Goal: Information Seeking & Learning: Learn about a topic

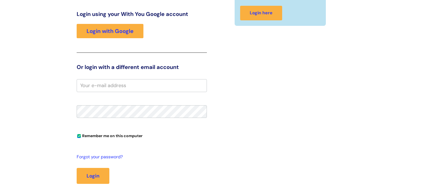
scroll to position [65, 0]
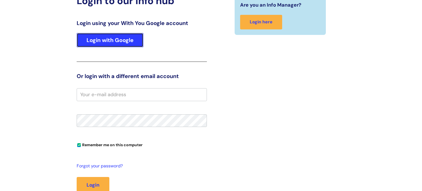
click at [119, 39] on link "Login with Google" at bounding box center [110, 40] width 67 height 14
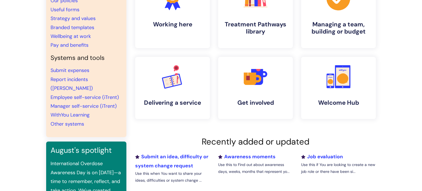
scroll to position [71, 0]
click at [176, 84] on rect at bounding box center [176, 79] width 10 height 11
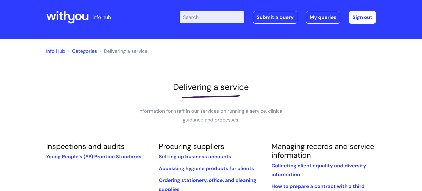
scroll to position [4, 0]
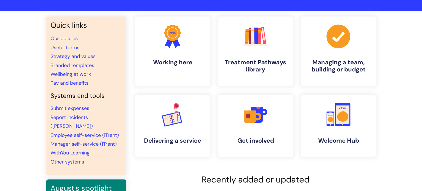
scroll to position [32, 0]
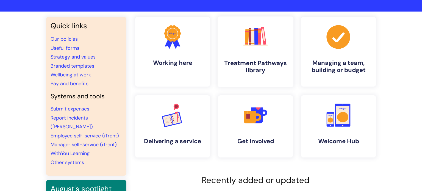
click at [248, 65] on h4 "Treatment Pathways library" at bounding box center [255, 66] width 67 height 15
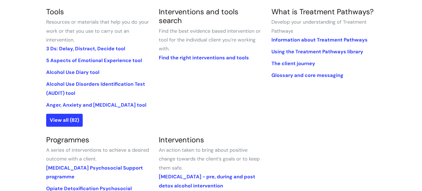
scroll to position [141, 0]
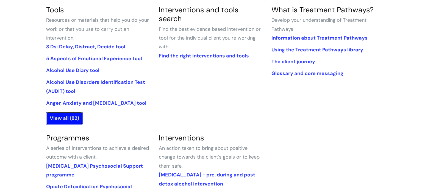
click at [62, 118] on link "View all (82)" at bounding box center [64, 118] width 36 height 13
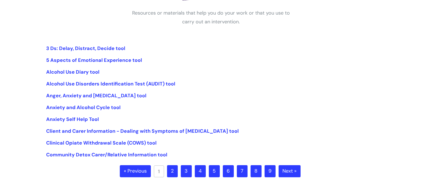
scroll to position [103, 0]
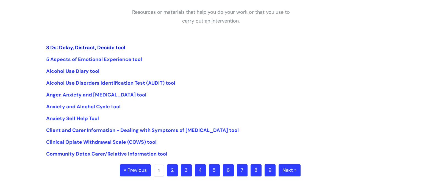
click at [94, 46] on link "3 Ds: Delay, Distract, Decide tool" at bounding box center [85, 47] width 79 height 7
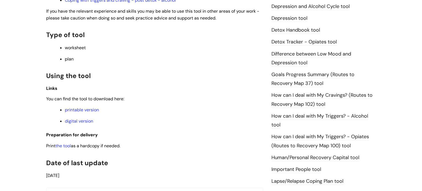
scroll to position [314, 0]
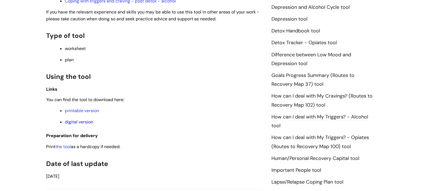
click at [78, 125] on link "digital version" at bounding box center [79, 122] width 28 height 6
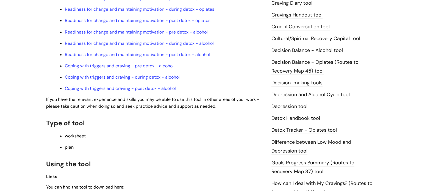
scroll to position [226, 0]
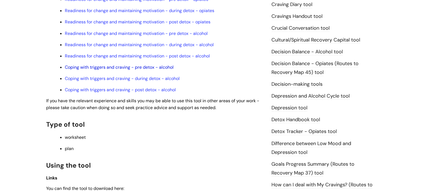
click at [114, 69] on link "Coping with triggers and craving - pre detox - alcohol" at bounding box center [119, 67] width 109 height 6
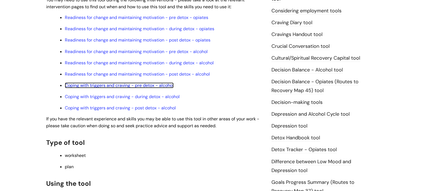
scroll to position [208, 0]
click at [294, 58] on link "Cultural/Spiritual Recovery Capital tool" at bounding box center [315, 57] width 89 height 7
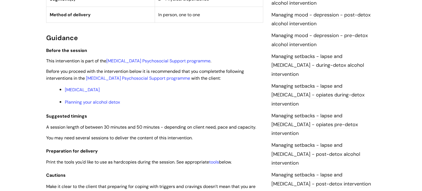
scroll to position [414, 0]
click at [139, 78] on link "Alcohol Detoxification Psychosocial Support programme" at bounding box center [138, 78] width 104 height 6
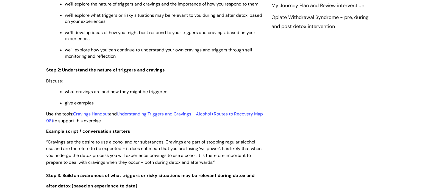
scroll to position [674, 0]
click at [153, 117] on link "Understanding Triggers and Cravings - Alcohol (Routes to Recovery Map 98)" at bounding box center [154, 117] width 217 height 13
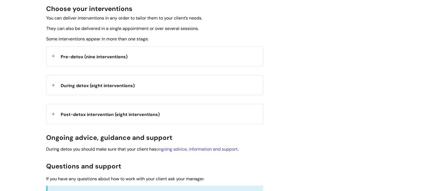
scroll to position [205, 0]
click at [82, 55] on span "Pre-detox (nine interventions)" at bounding box center [94, 56] width 67 height 6
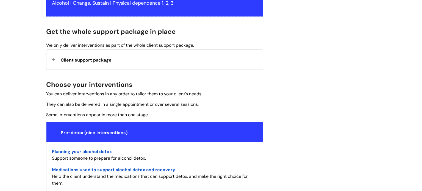
scroll to position [106, 0]
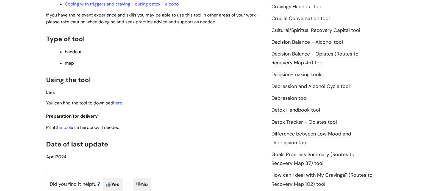
scroll to position [248, 0]
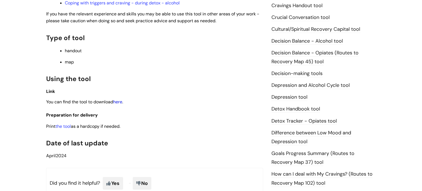
click at [122, 103] on link "here" at bounding box center [117, 102] width 9 height 6
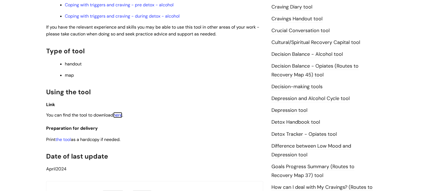
scroll to position [236, 0]
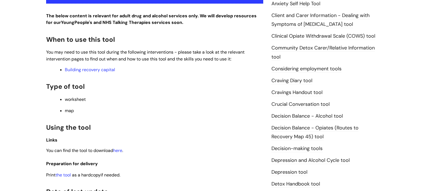
scroll to position [162, 0]
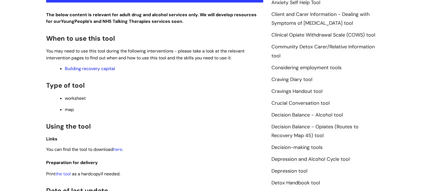
click at [97, 70] on link "Building recovery capital" at bounding box center [90, 69] width 50 height 6
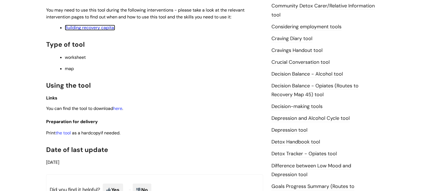
scroll to position [202, 0]
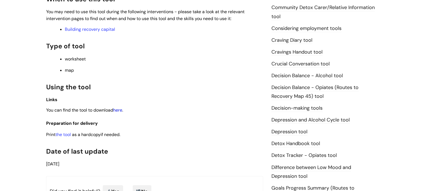
click at [120, 111] on link "here" at bounding box center [117, 110] width 9 height 6
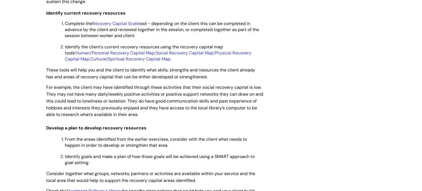
scroll to position [1001, 0]
click at [93, 55] on link "Human/Personal Recovery Capital Map" at bounding box center [114, 53] width 79 height 6
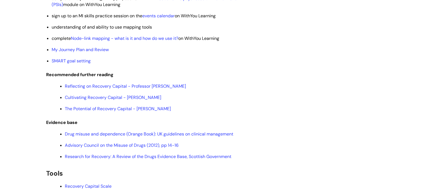
scroll to position [1296, 0]
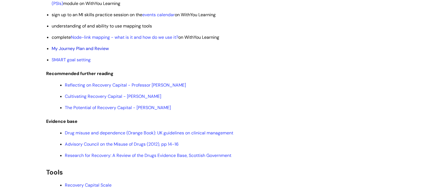
click at [72, 51] on link "My Journey Plan and Review" at bounding box center [80, 49] width 57 height 6
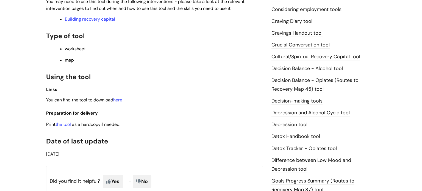
scroll to position [221, 0]
click at [120, 101] on link "here" at bounding box center [117, 100] width 9 height 6
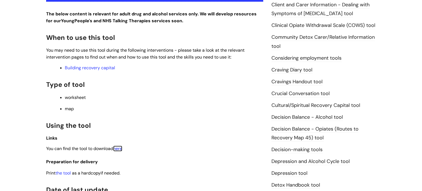
scroll to position [173, 0]
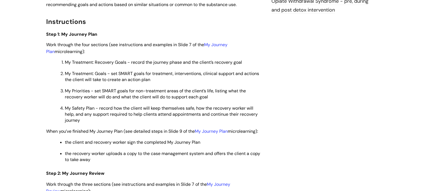
scroll to position [702, 0]
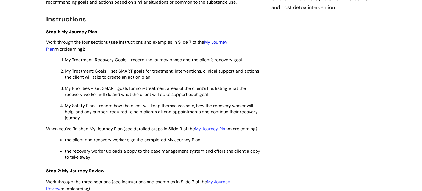
click at [221, 52] on link "My Journey Plan" at bounding box center [136, 45] width 181 height 13
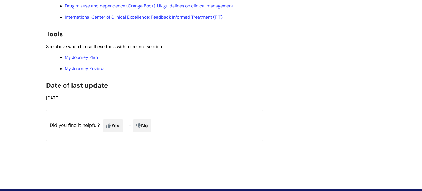
scroll to position [1213, 0]
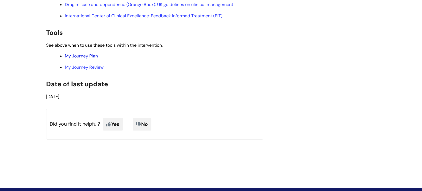
click at [84, 59] on link "My Journey Plan" at bounding box center [81, 56] width 33 height 6
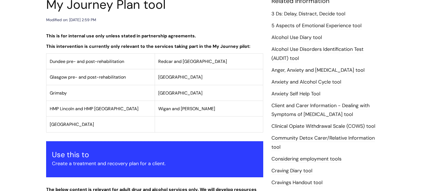
scroll to position [55, 0]
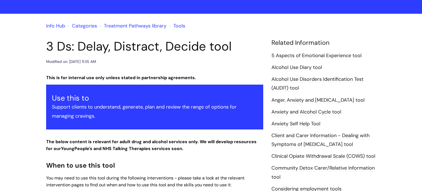
scroll to position [41, 0]
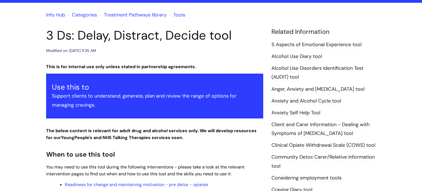
click at [305, 100] on link "Anxiety and Alcohol Cycle tool" at bounding box center [306, 100] width 70 height 7
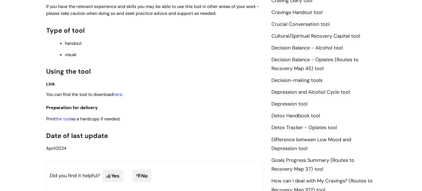
scroll to position [234, 0]
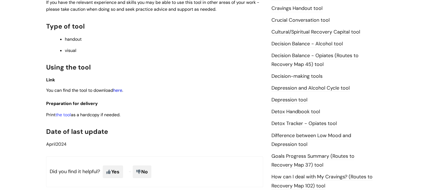
click at [122, 91] on link "here" at bounding box center [117, 90] width 9 height 6
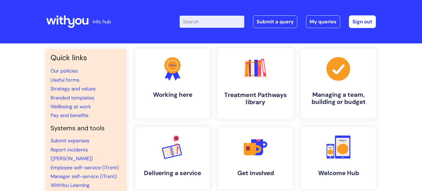
click at [255, 88] on link ".cls-1{fill:#f89b22;}.cls-1,.cls-2,.cls-3,.cls-4,.cls-5,.cls-6,.cls-7{stroke-wi…" at bounding box center [255, 83] width 76 height 71
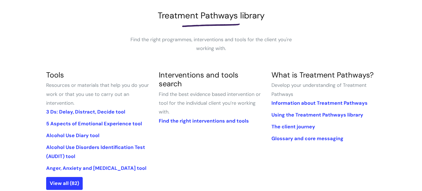
scroll to position [75, 0]
click at [206, 118] on link "Find the right interventions and tools" at bounding box center [204, 121] width 90 height 7
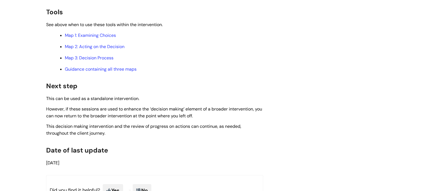
scroll to position [1607, 0]
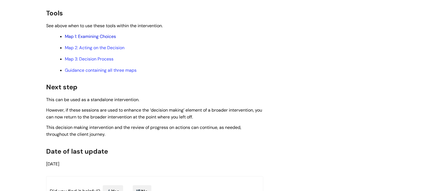
click at [98, 39] on link "Map 1: Examining Choices" at bounding box center [90, 36] width 51 height 6
click at [86, 50] on link "Map 2: Acting on the Decision" at bounding box center [95, 48] width 60 height 6
click at [88, 62] on link "Map 3: Decision Process" at bounding box center [89, 59] width 49 height 6
click at [89, 73] on link "Guidance containing all three maps" at bounding box center [101, 70] width 72 height 6
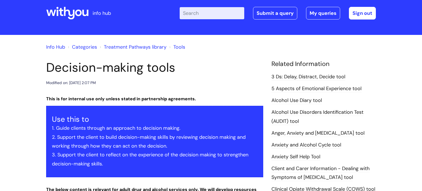
scroll to position [8, 0]
